Goal: Task Accomplishment & Management: Use online tool/utility

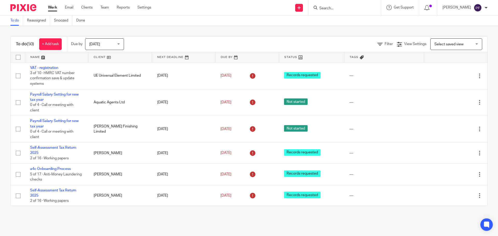
click at [322, 8] on input "Search" at bounding box center [342, 8] width 47 height 5
type input "Steve p"
click at [340, 19] on link at bounding box center [365, 22] width 95 height 12
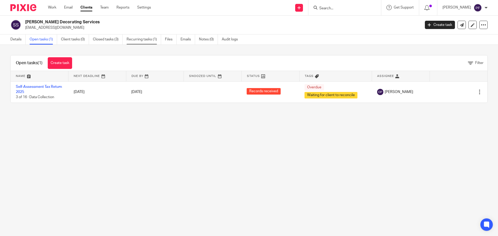
click at [143, 37] on link "Recurring tasks (1)" at bounding box center [144, 40] width 35 height 10
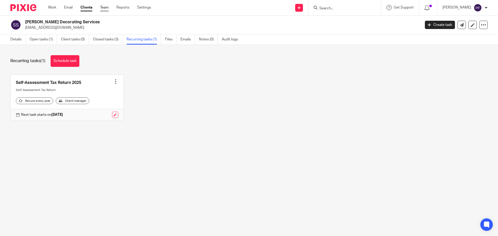
click at [105, 8] on link "Team" at bounding box center [104, 7] width 9 height 5
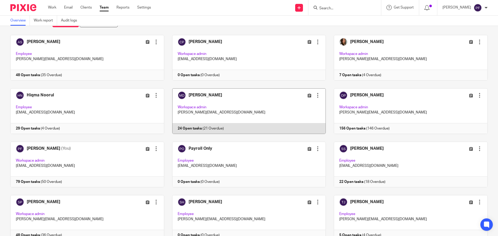
scroll to position [37, 0]
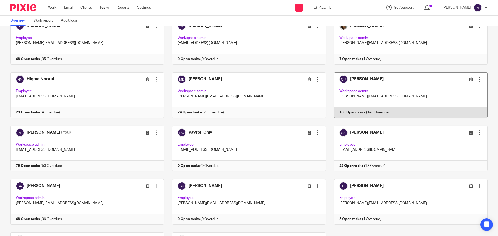
click at [368, 100] on link at bounding box center [407, 95] width 162 height 46
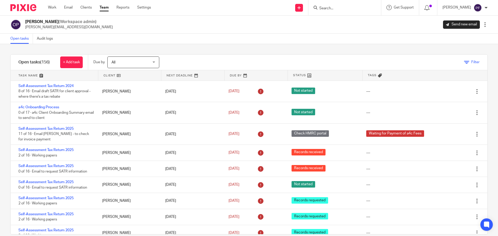
click at [471, 63] on span "Filter" at bounding box center [475, 62] width 8 height 4
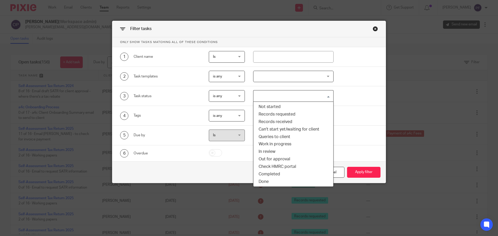
click at [284, 94] on input "Search for option" at bounding box center [292, 96] width 77 height 9
click at [276, 106] on li "Not started" at bounding box center [293, 107] width 80 height 8
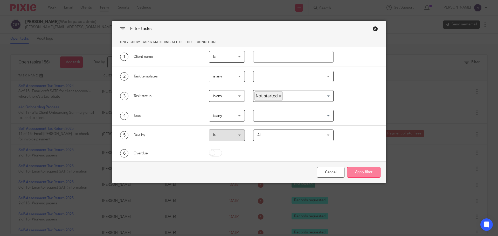
click at [364, 172] on button "Apply filter" at bounding box center [363, 172] width 33 height 11
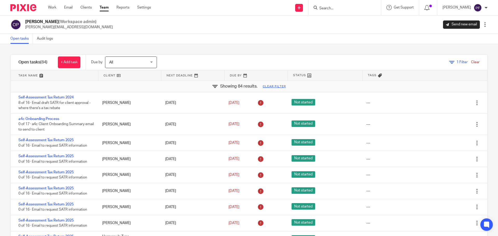
click at [449, 64] on div "1 Filter Clear" at bounding box center [464, 62] width 30 height 5
click at [449, 61] on icon at bounding box center [451, 62] width 5 height 5
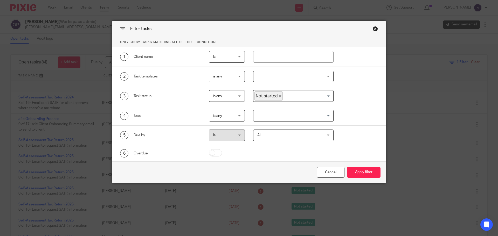
click at [282, 75] on div at bounding box center [293, 77] width 81 height 12
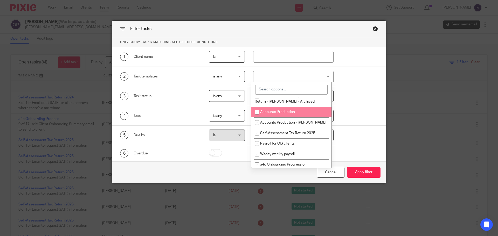
scroll to position [723, 0]
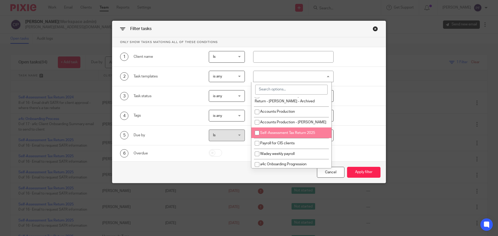
click at [264, 138] on li "Self-Assessment Tax Return 2025" at bounding box center [291, 133] width 80 height 11
checkbox input "true"
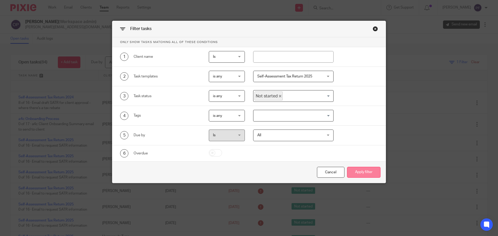
click at [359, 171] on button "Apply filter" at bounding box center [363, 172] width 33 height 11
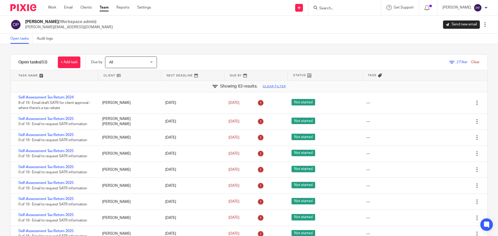
click at [457, 62] on span "2 Filter" at bounding box center [462, 62] width 11 height 4
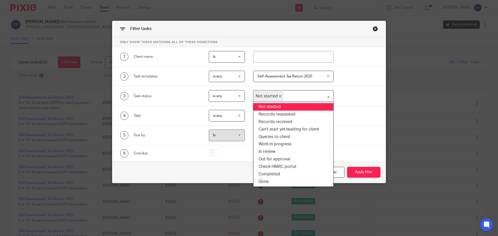
click at [279, 96] on span "Not started" at bounding box center [269, 96] width 28 height 9
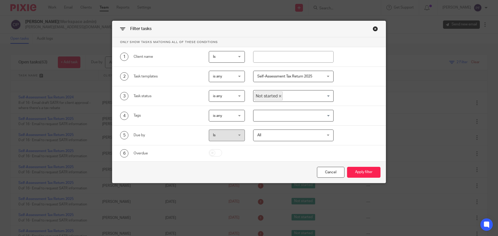
click at [276, 97] on span "Not started" at bounding box center [269, 96] width 28 height 9
click at [279, 97] on icon "Deselect Not started" at bounding box center [280, 96] width 3 height 3
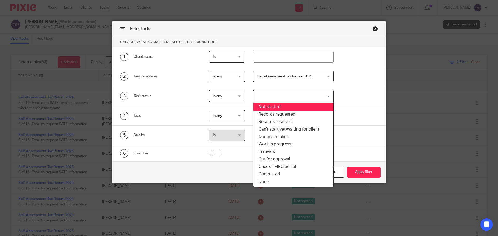
click at [315, 94] on input "Search for option" at bounding box center [292, 96] width 77 height 9
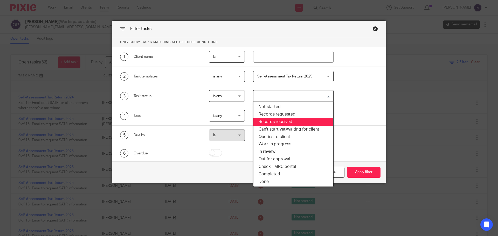
click at [280, 121] on li "Records received" at bounding box center [293, 122] width 80 height 8
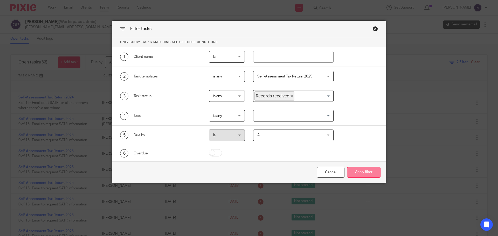
click at [352, 169] on button "Apply filter" at bounding box center [363, 172] width 33 height 11
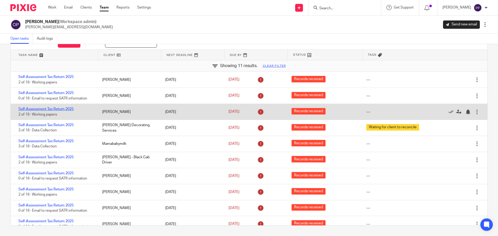
click at [68, 109] on link "Self-Assessment Tax Return 2025" at bounding box center [45, 109] width 55 height 4
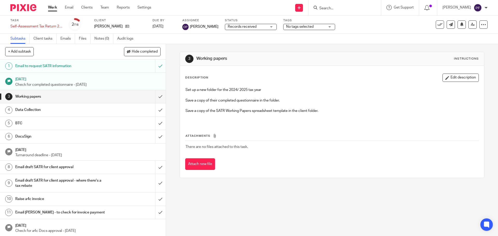
click at [239, 28] on span "Records received" at bounding box center [242, 27] width 29 height 4
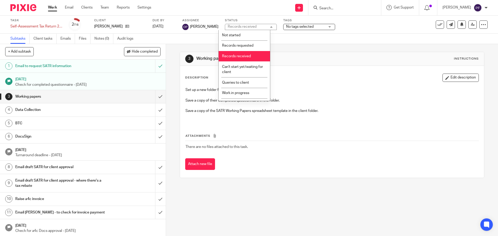
click at [239, 28] on div "Records received" at bounding box center [242, 27] width 29 height 4
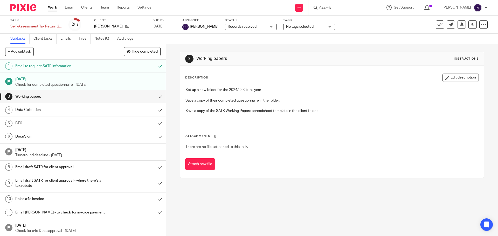
click at [250, 23] on div "Status Records received Records received Not started Records requested Records …" at bounding box center [251, 24] width 52 height 12
click at [286, 26] on span "No tags selected" at bounding box center [300, 27] width 28 height 4
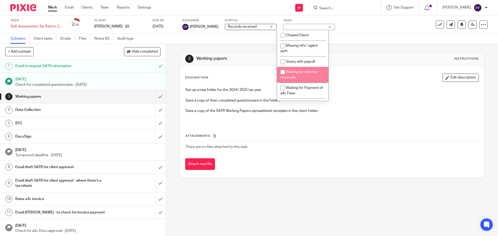
scroll to position [40, 0]
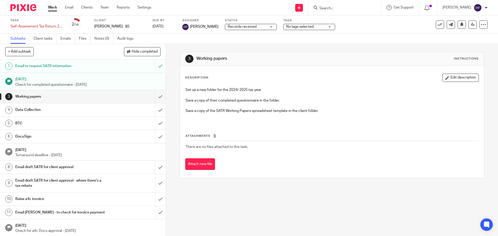
click at [251, 27] on span "Records received" at bounding box center [247, 26] width 39 height 5
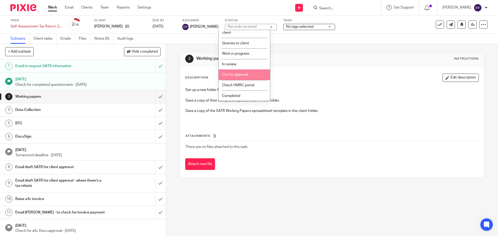
scroll to position [0, 0]
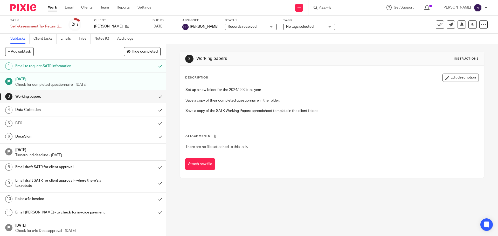
click at [289, 42] on div "Subtasks Client tasks Emails Files Notes (0) Audit logs" at bounding box center [249, 39] width 498 height 10
click at [289, 26] on span "No tags selected" at bounding box center [300, 27] width 28 height 4
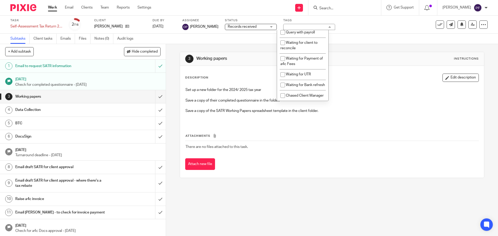
click at [248, 37] on div "Subtasks Client tasks Emails Files Notes (0) Audit logs" at bounding box center [249, 39] width 498 height 10
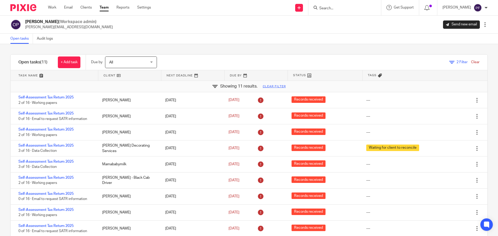
click at [106, 6] on link "Team" at bounding box center [104, 7] width 9 height 5
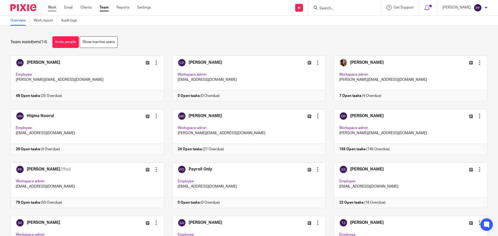
click at [53, 8] on link "Work" at bounding box center [52, 7] width 8 height 5
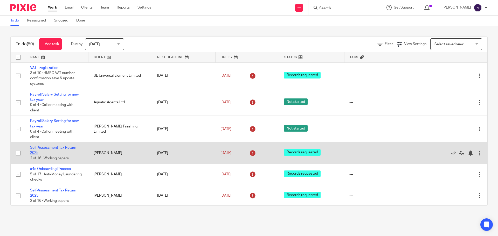
click at [46, 146] on link "Self-Assessment Tax Return 2025" at bounding box center [53, 150] width 46 height 9
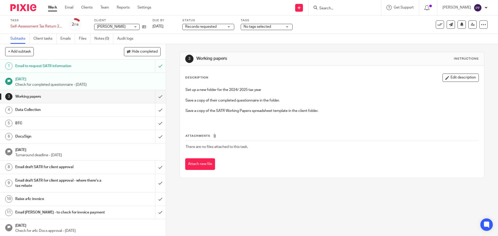
click at [253, 26] on span "No tags selected" at bounding box center [258, 27] width 28 height 4
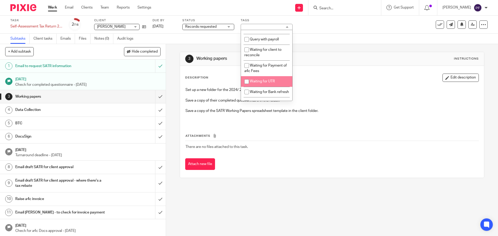
scroll to position [23, 0]
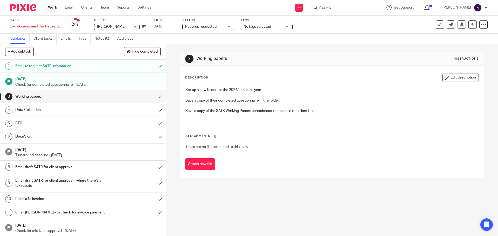
click at [339, 38] on div "Subtasks Client tasks Emails Files Notes (0) Audit logs" at bounding box center [249, 39] width 498 height 10
click at [49, 7] on link "Work" at bounding box center [52, 7] width 9 height 5
